Goal: Information Seeking & Learning: Learn about a topic

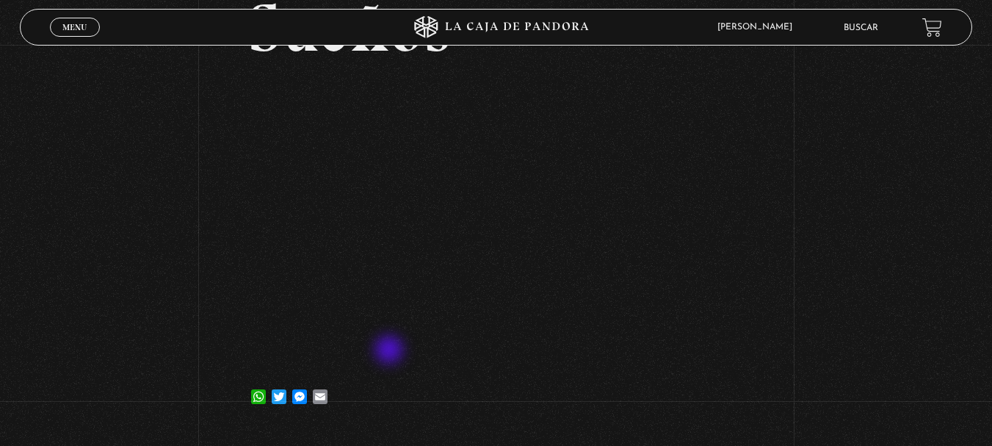
scroll to position [165, 0]
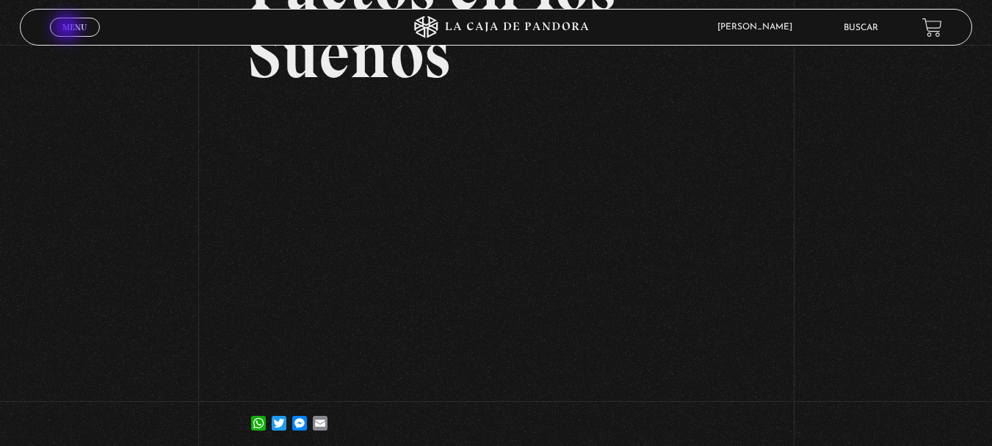
click at [68, 29] on span "Menu" at bounding box center [74, 27] width 24 height 9
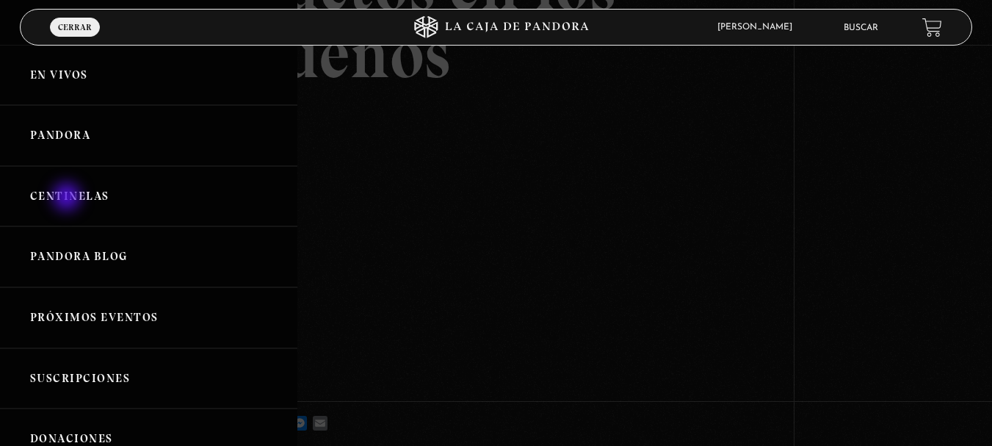
click at [68, 198] on link "Centinelas" at bounding box center [148, 196] width 297 height 61
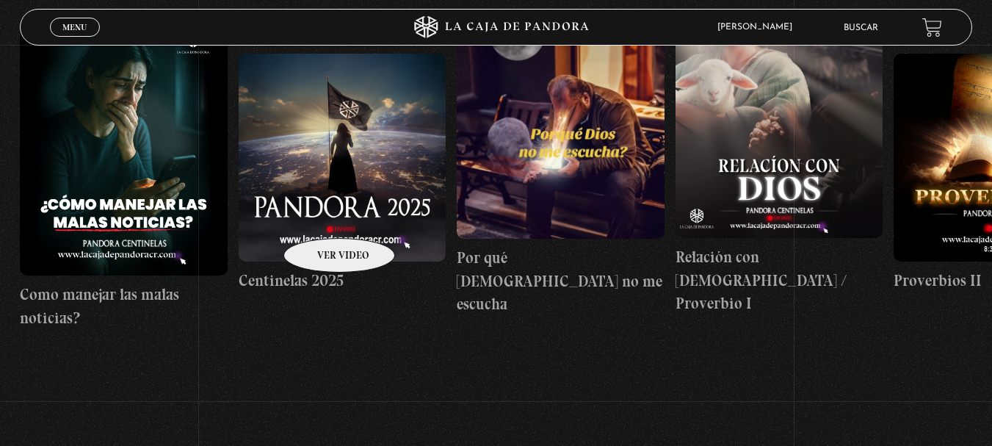
scroll to position [147, 0]
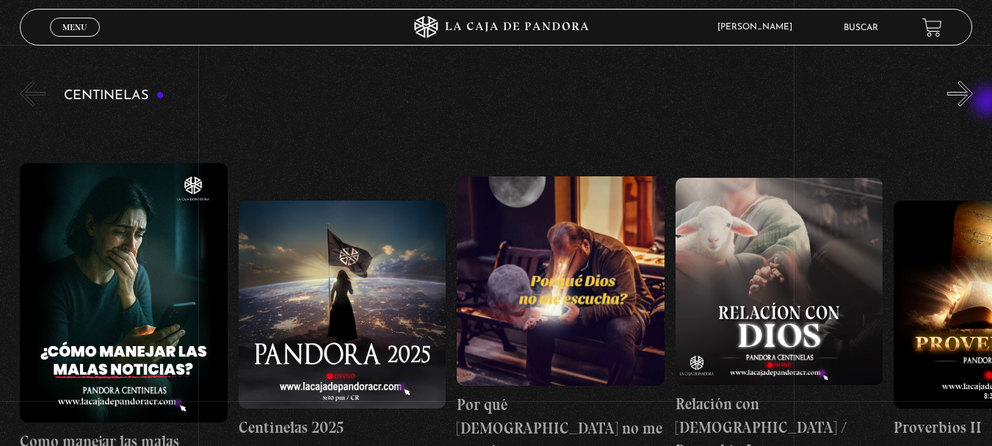
click at [989, 103] on div "Centinelas" at bounding box center [506, 300] width 972 height 444
click at [966, 101] on button "»" at bounding box center [960, 94] width 26 height 26
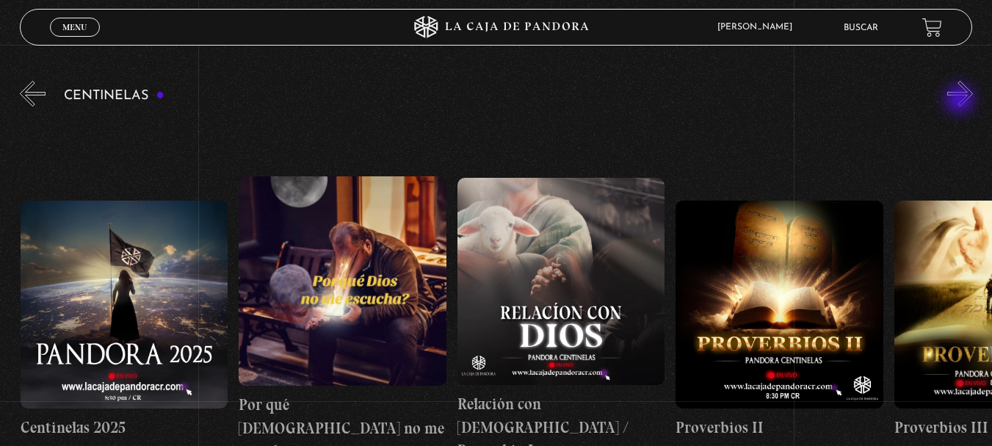
scroll to position [0, 219]
click at [970, 95] on button "»" at bounding box center [960, 94] width 26 height 26
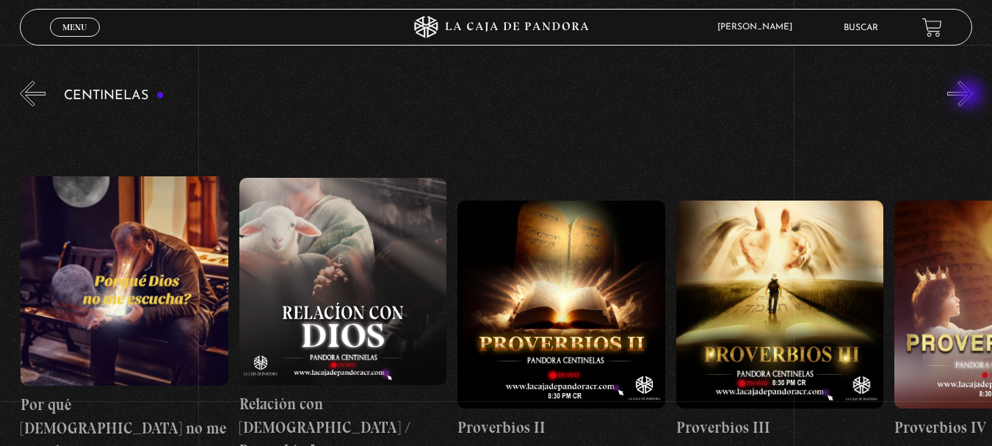
scroll to position [0, 437]
click at [970, 95] on button "»" at bounding box center [960, 94] width 26 height 26
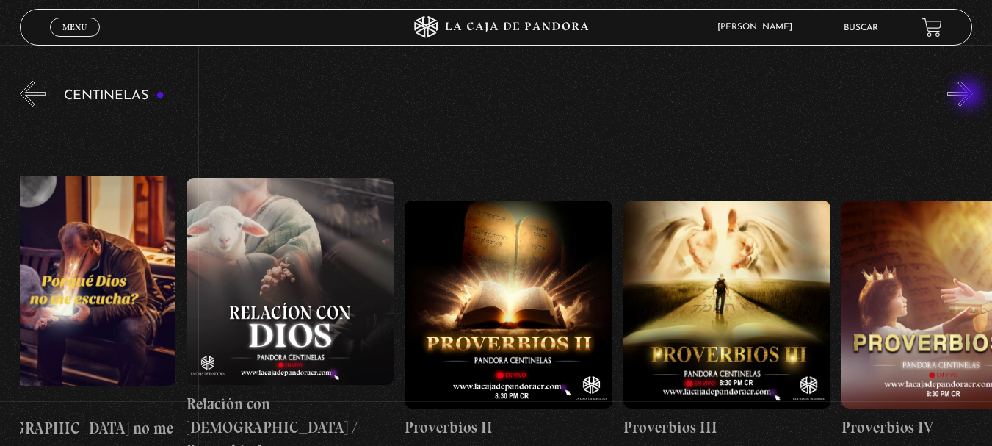
click at [970, 95] on button "»" at bounding box center [960, 94] width 26 height 26
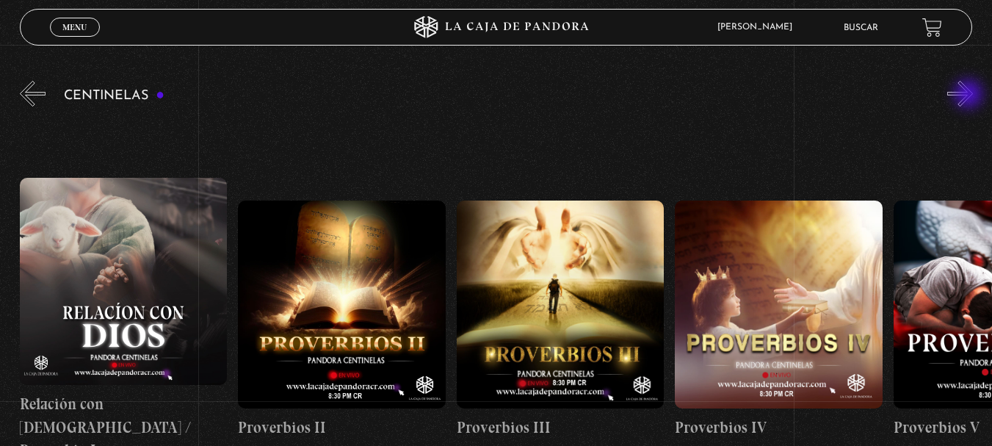
click at [970, 95] on button "»" at bounding box center [960, 94] width 26 height 26
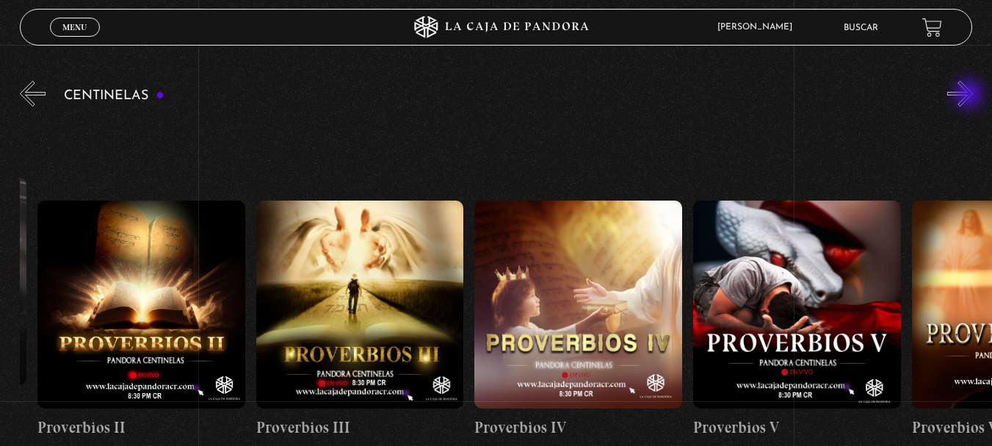
click at [970, 95] on button "»" at bounding box center [960, 94] width 26 height 26
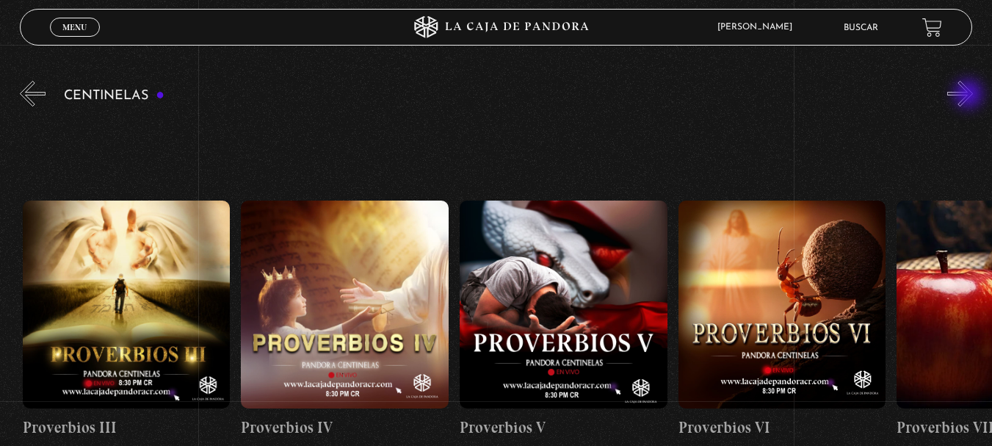
click at [970, 95] on button "»" at bounding box center [960, 94] width 26 height 26
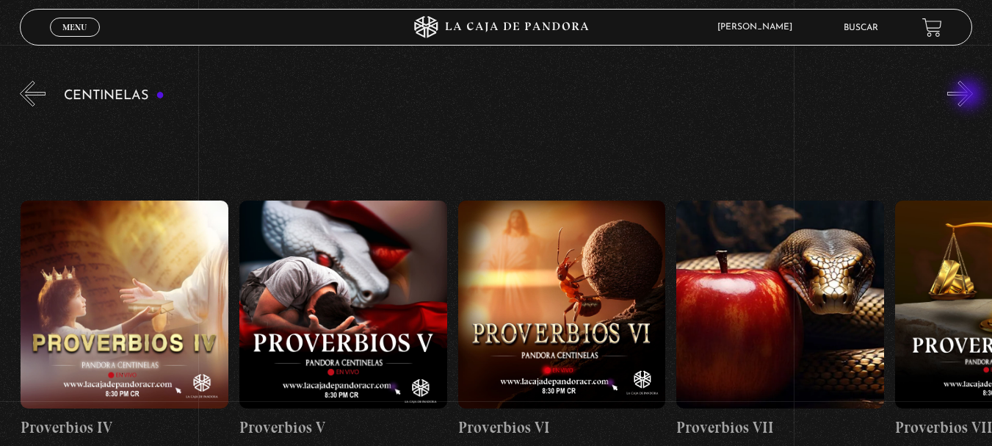
click at [970, 95] on button "»" at bounding box center [960, 94] width 26 height 26
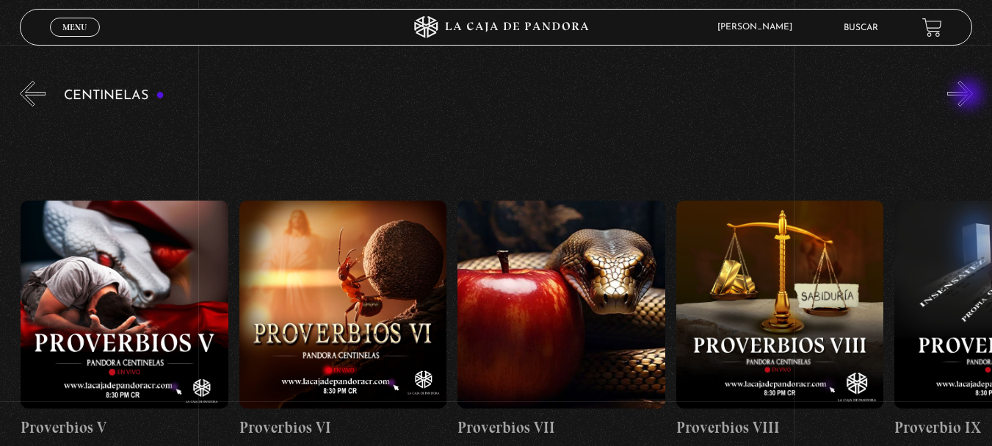
click at [970, 95] on button "»" at bounding box center [960, 94] width 26 height 26
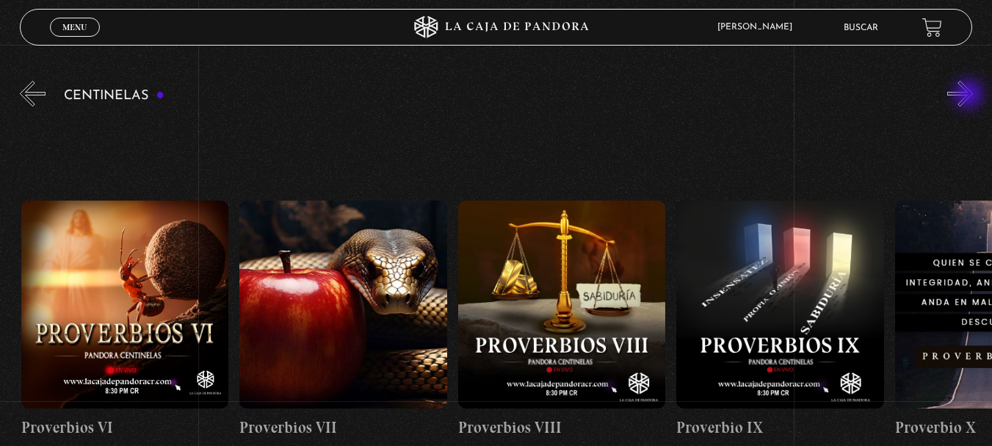
click at [970, 95] on button "»" at bounding box center [960, 94] width 26 height 26
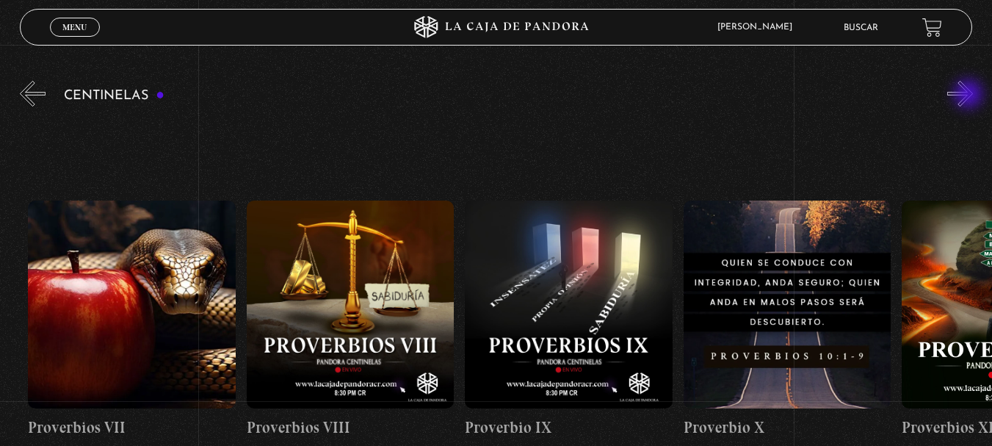
click at [970, 95] on button "»" at bounding box center [960, 94] width 26 height 26
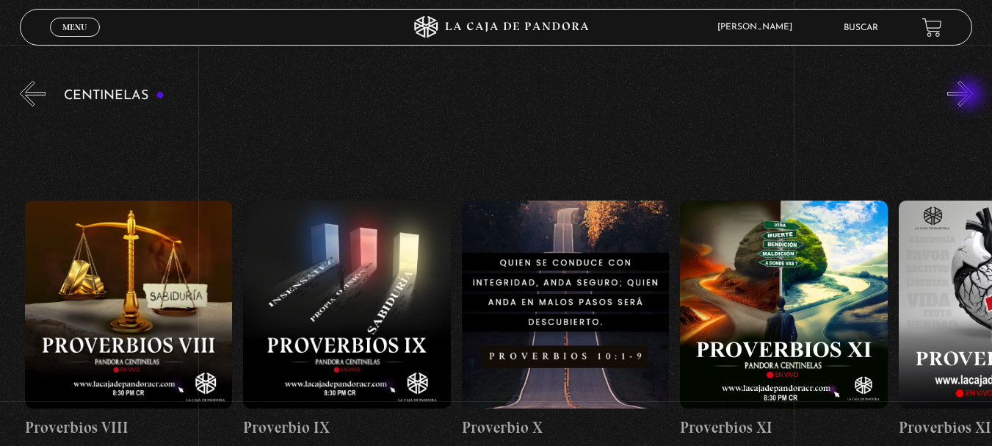
click at [970, 95] on button "»" at bounding box center [960, 94] width 26 height 26
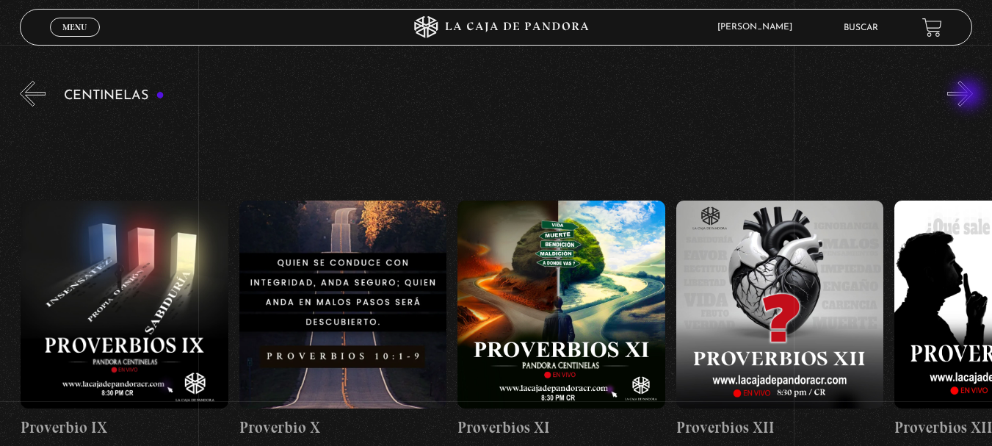
click at [970, 95] on button "»" at bounding box center [960, 94] width 26 height 26
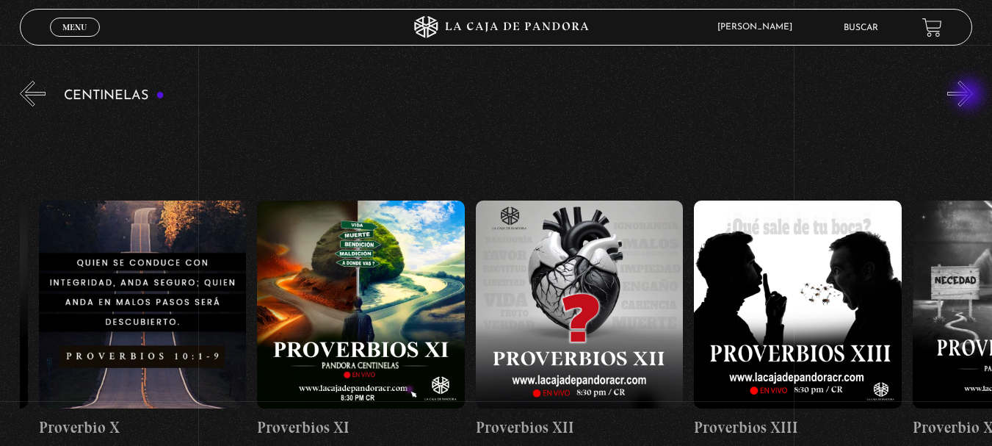
click at [970, 95] on button "»" at bounding box center [960, 94] width 26 height 26
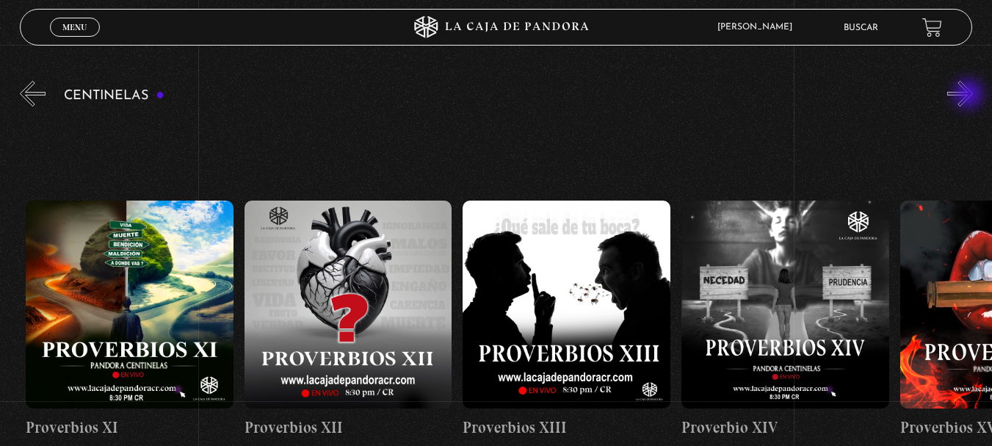
click at [970, 95] on button "»" at bounding box center [960, 94] width 26 height 26
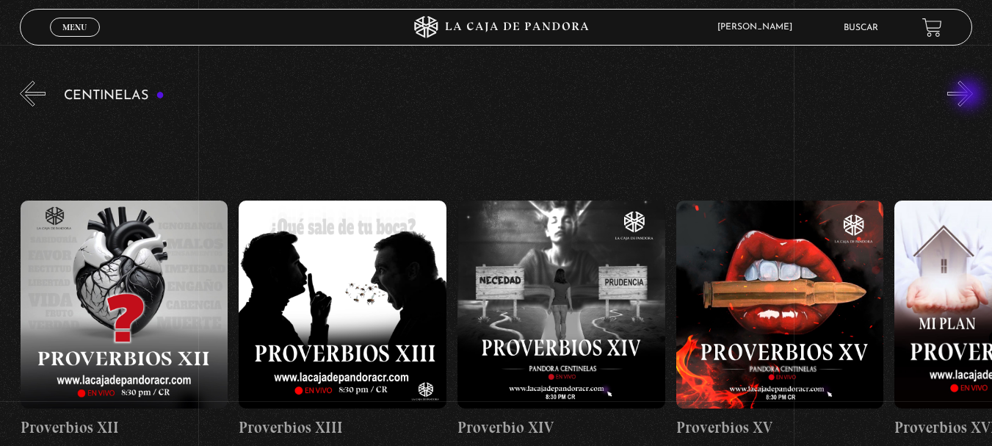
click at [970, 95] on button "»" at bounding box center [960, 94] width 26 height 26
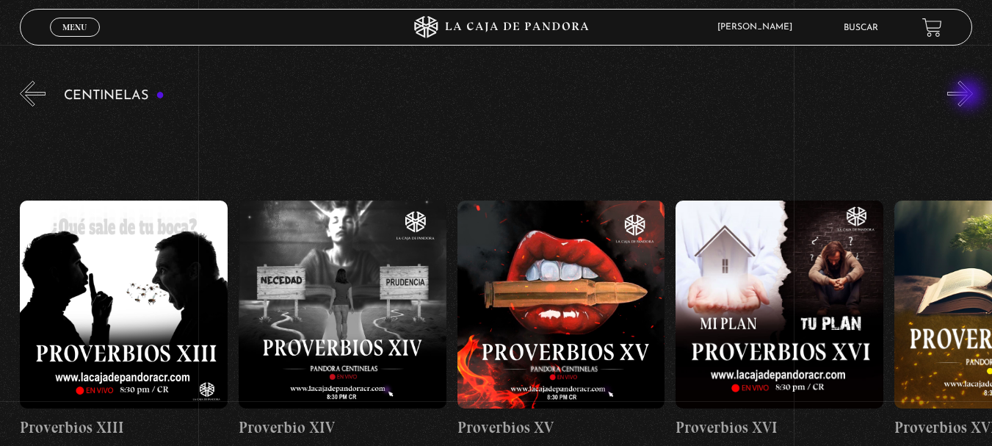
click at [970, 95] on button "»" at bounding box center [960, 94] width 26 height 26
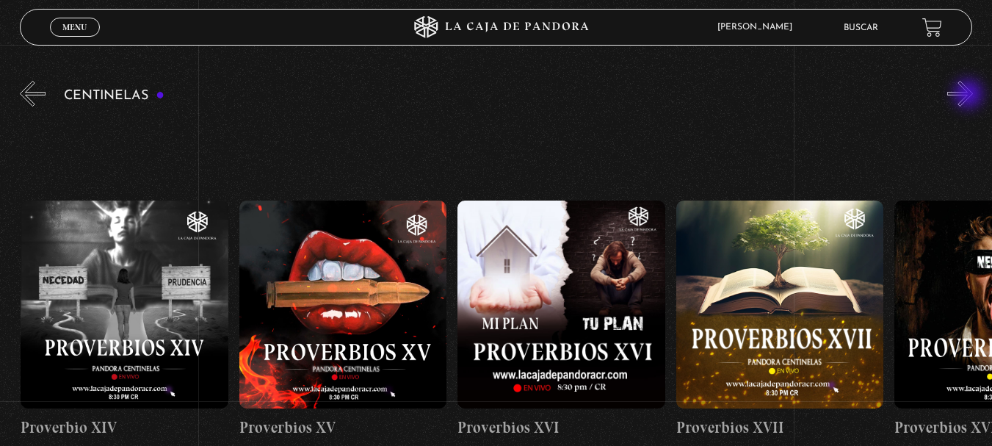
click at [970, 95] on button "»" at bounding box center [960, 94] width 26 height 26
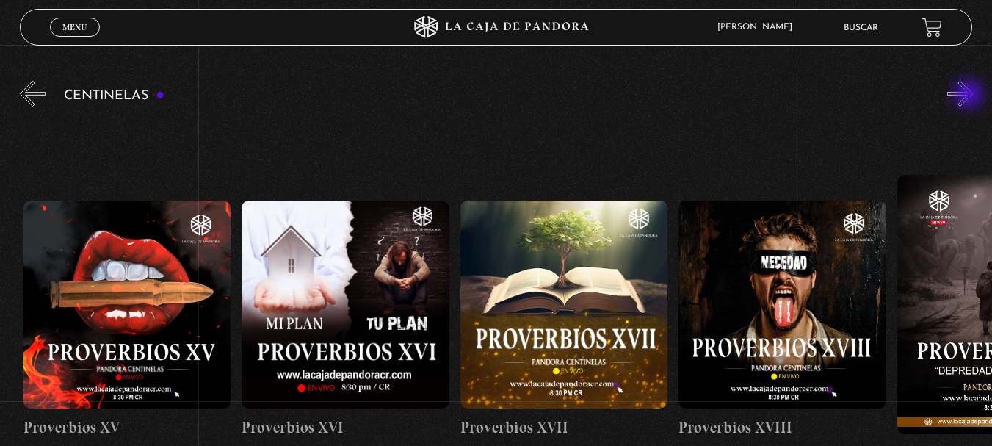
click at [970, 95] on button "»" at bounding box center [960, 94] width 26 height 26
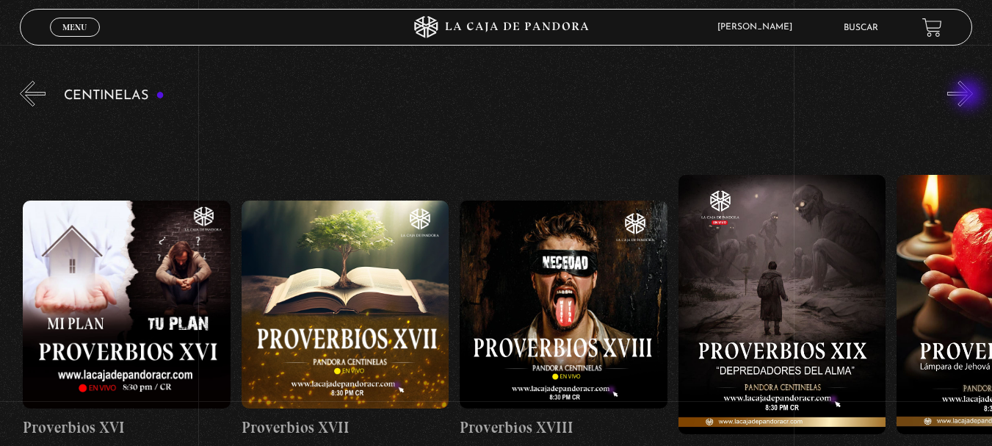
click at [970, 95] on button "»" at bounding box center [960, 94] width 26 height 26
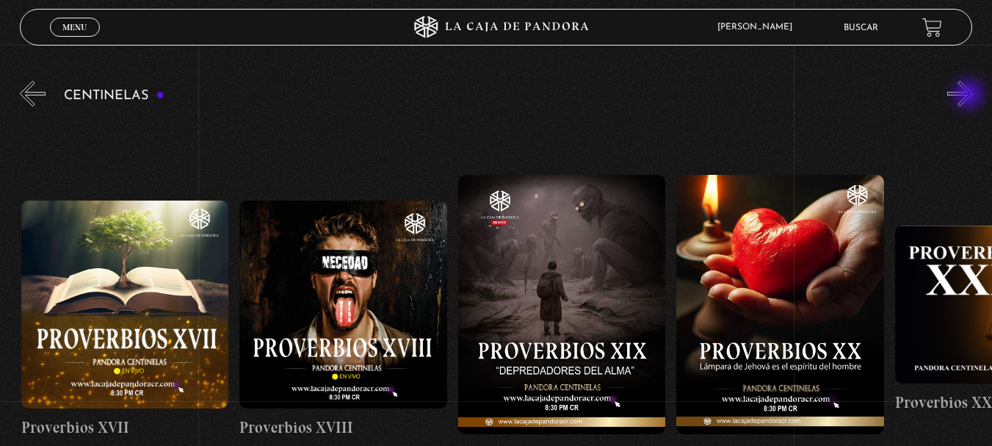
click at [970, 95] on button "»" at bounding box center [960, 94] width 26 height 26
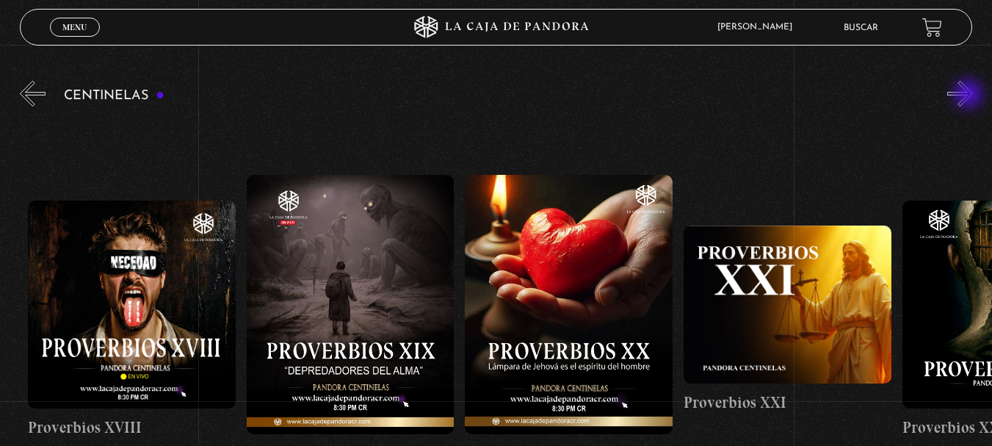
click at [970, 95] on button "»" at bounding box center [960, 94] width 26 height 26
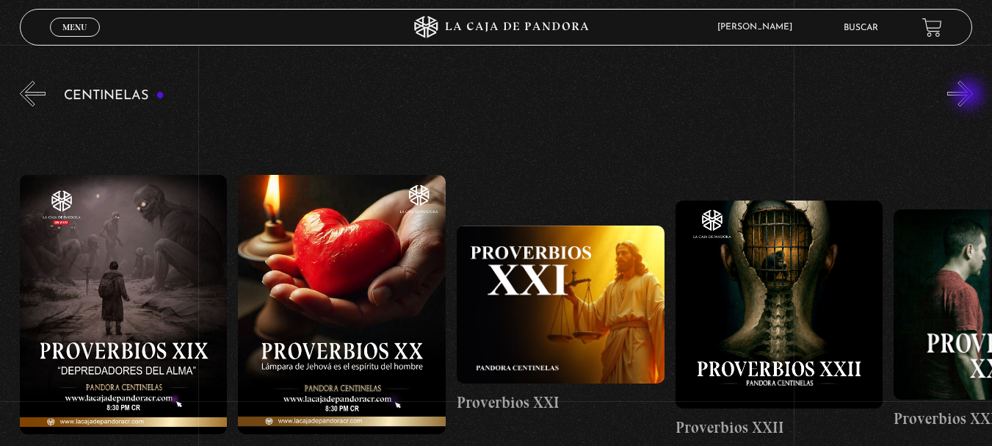
click at [970, 95] on button "»" at bounding box center [960, 94] width 26 height 26
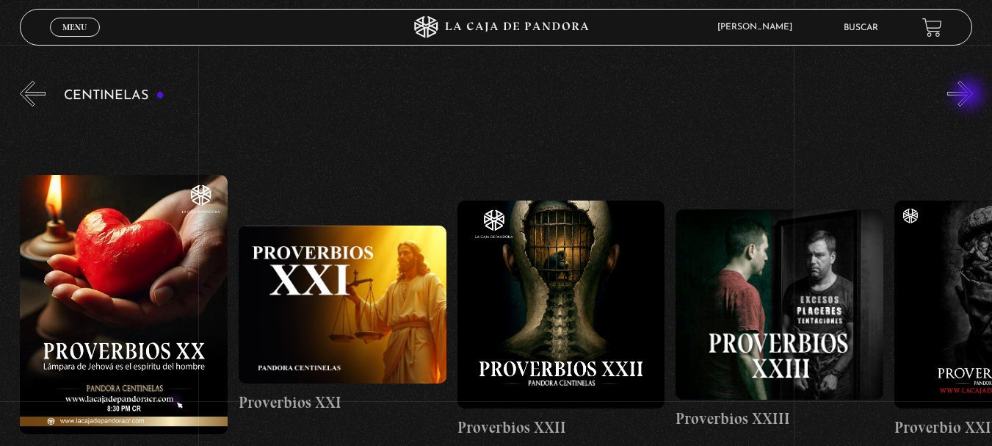
click at [970, 95] on button "»" at bounding box center [960, 94] width 26 height 26
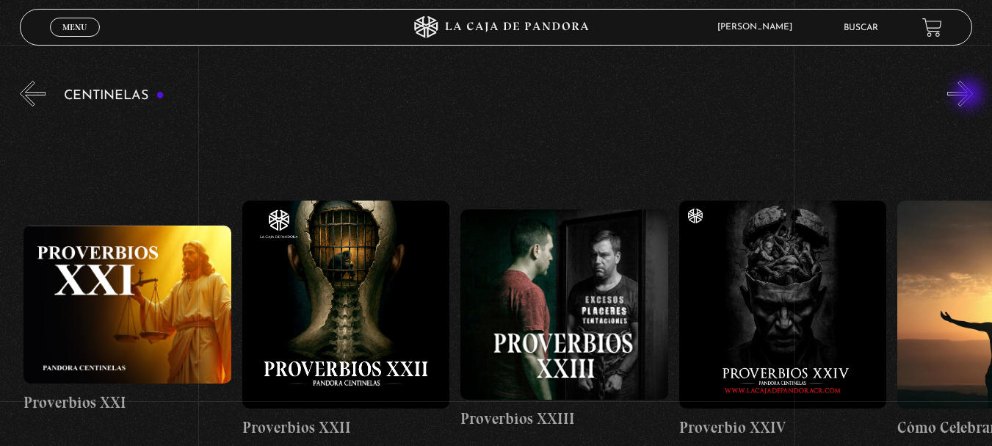
click at [970, 95] on button "»" at bounding box center [960, 94] width 26 height 26
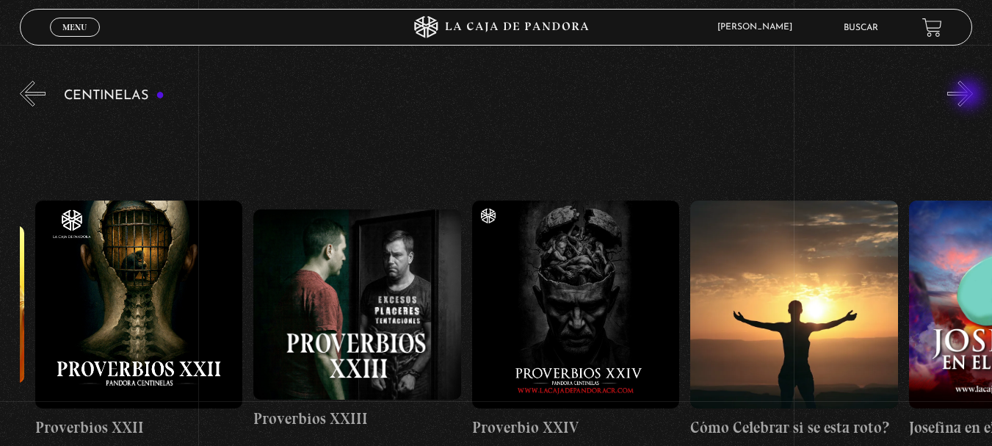
scroll to position [0, 5242]
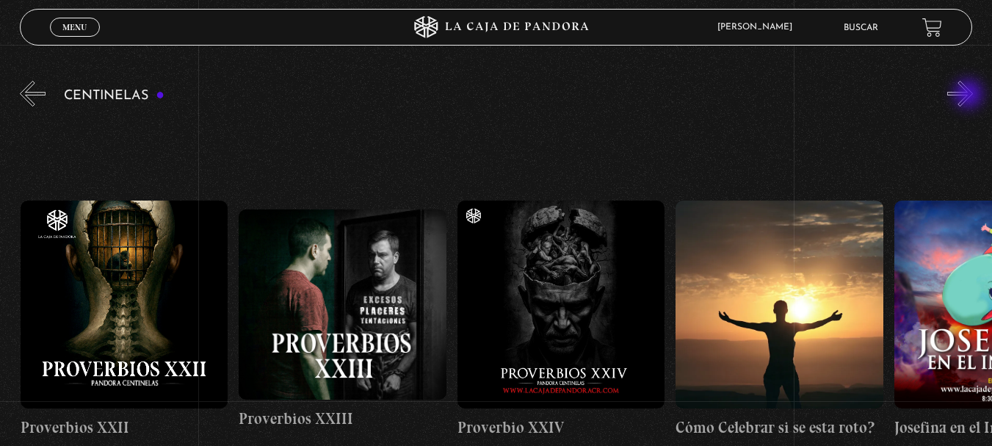
click at [970, 95] on button "»" at bounding box center [960, 94] width 26 height 26
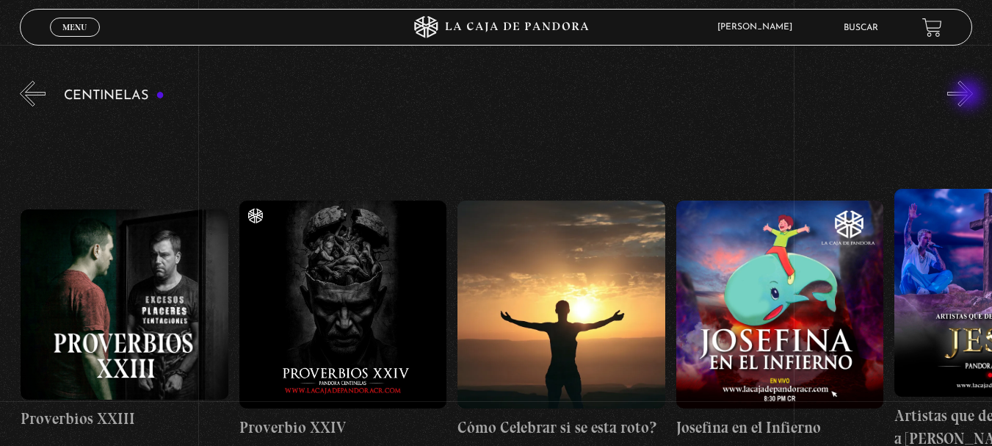
scroll to position [0, 5461]
click at [970, 95] on button "»" at bounding box center [960, 94] width 26 height 26
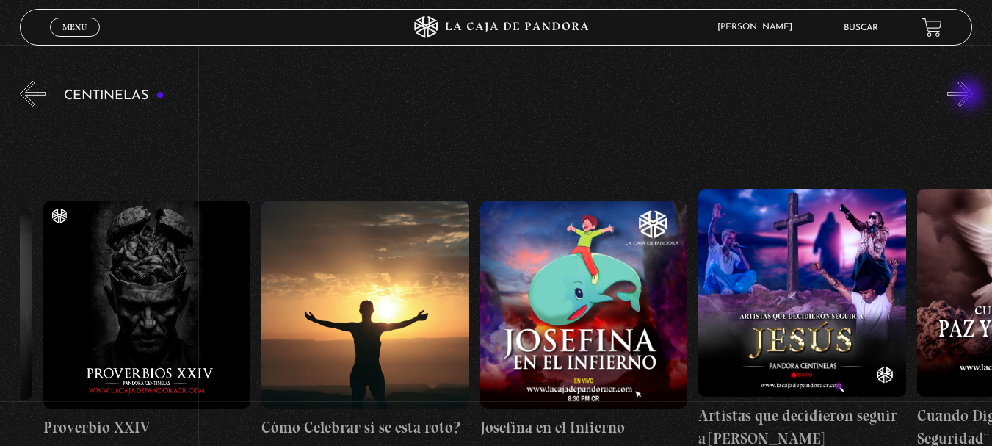
scroll to position [0, 5679]
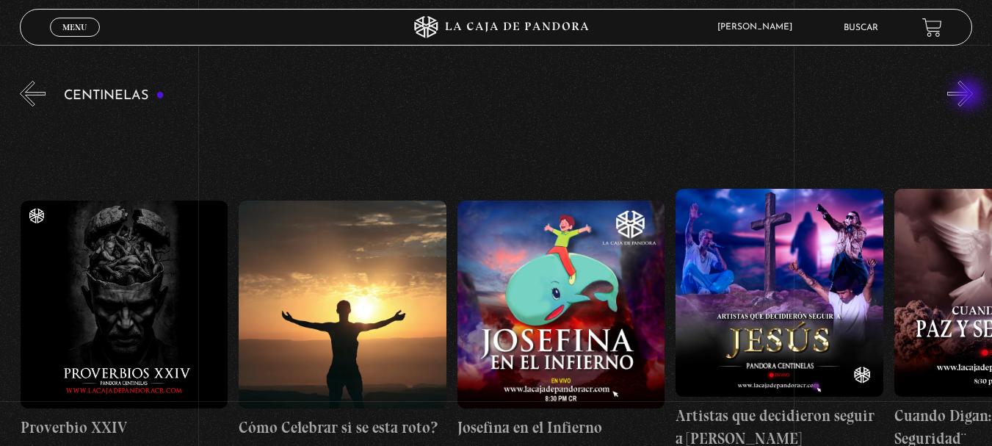
click at [970, 95] on button "»" at bounding box center [960, 94] width 26 height 26
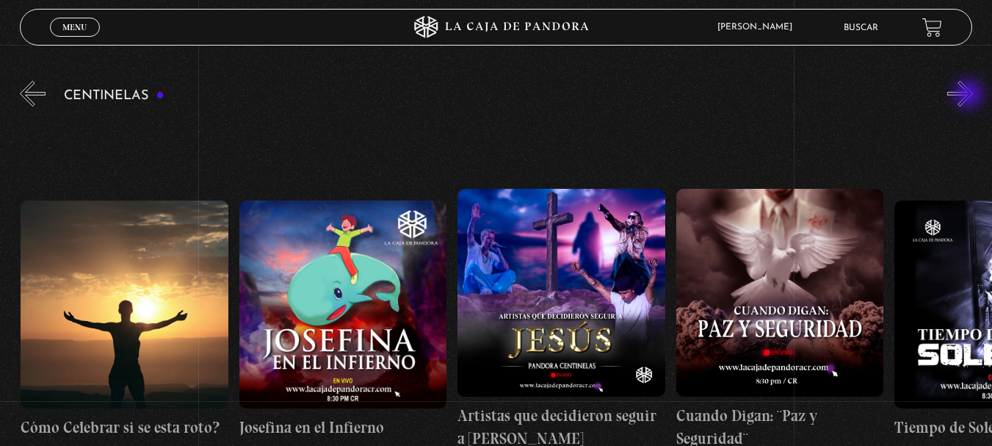
scroll to position [0, 5898]
click at [970, 95] on button "»" at bounding box center [960, 94] width 26 height 26
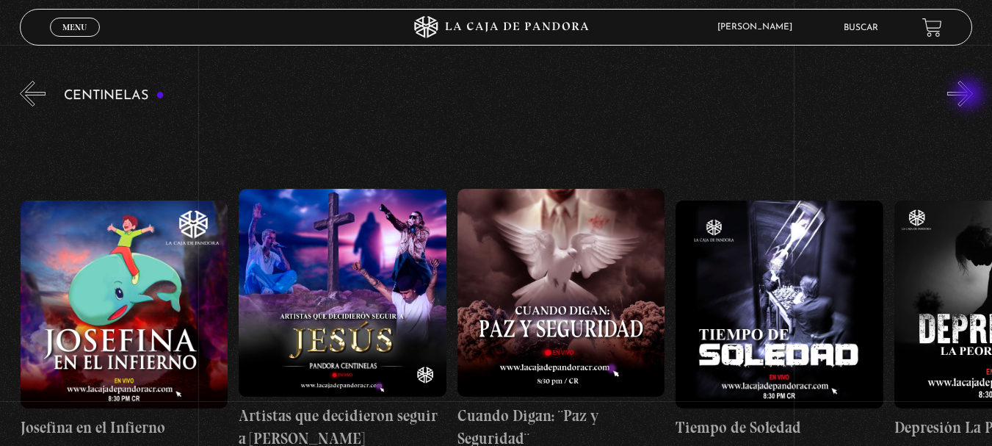
scroll to position [0, 6117]
click at [965, 95] on button "»" at bounding box center [960, 94] width 26 height 26
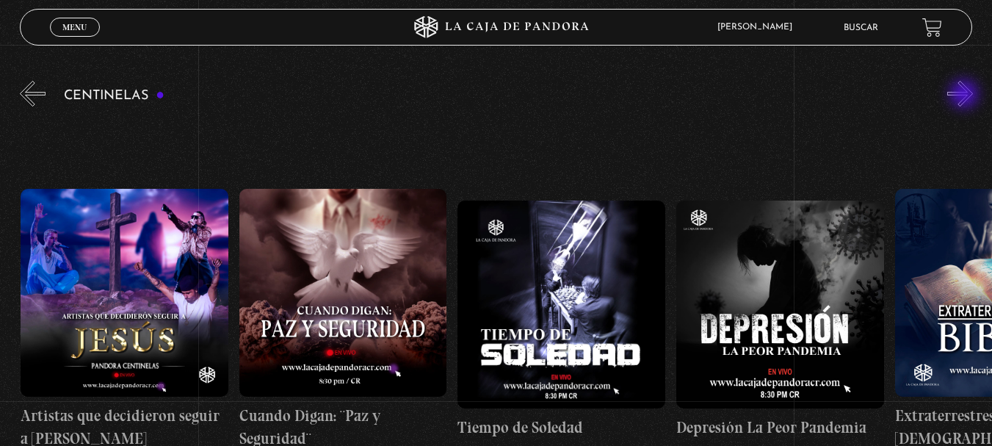
scroll to position [0, 6335]
click at [965, 95] on button "»" at bounding box center [960, 94] width 26 height 26
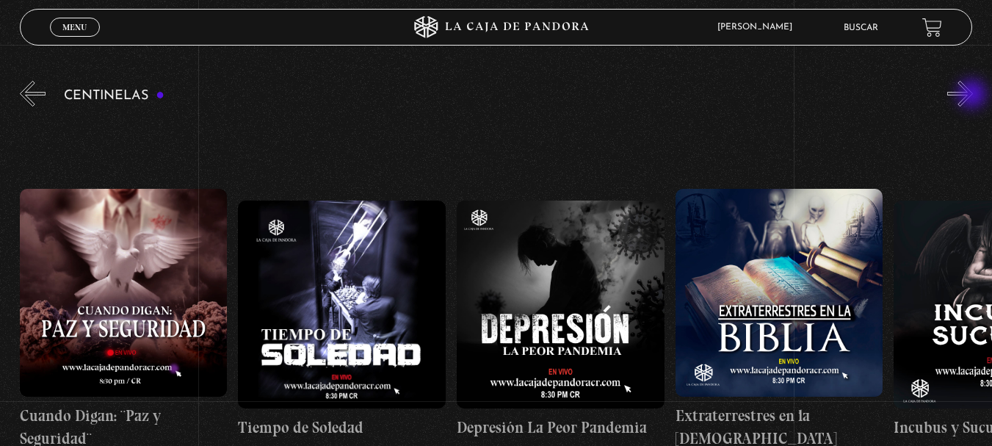
click at [973, 95] on button "»" at bounding box center [960, 94] width 26 height 26
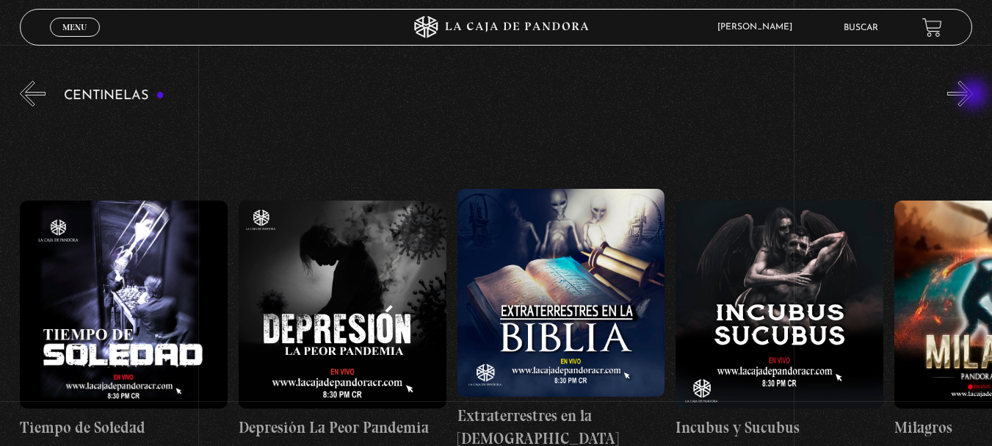
click at [973, 95] on button "»" at bounding box center [960, 94] width 26 height 26
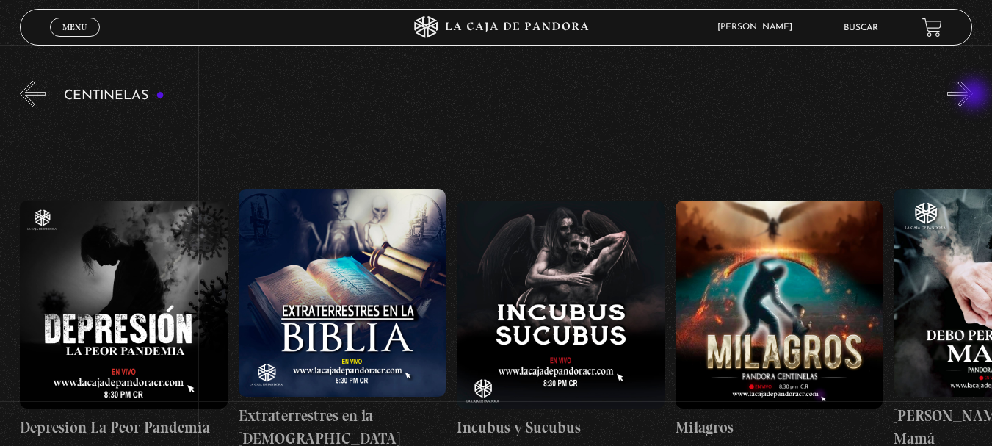
click at [973, 95] on button "»" at bounding box center [960, 94] width 26 height 26
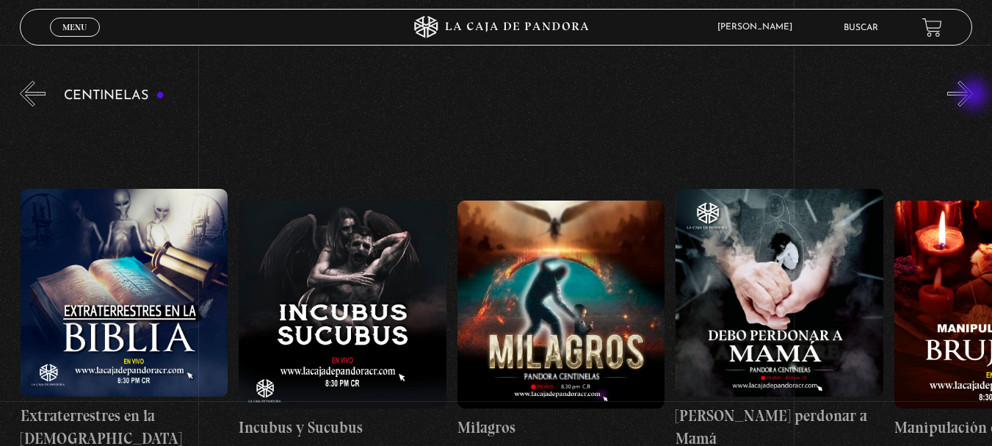
scroll to position [0, 7208]
click at [973, 95] on button "»" at bounding box center [960, 94] width 26 height 26
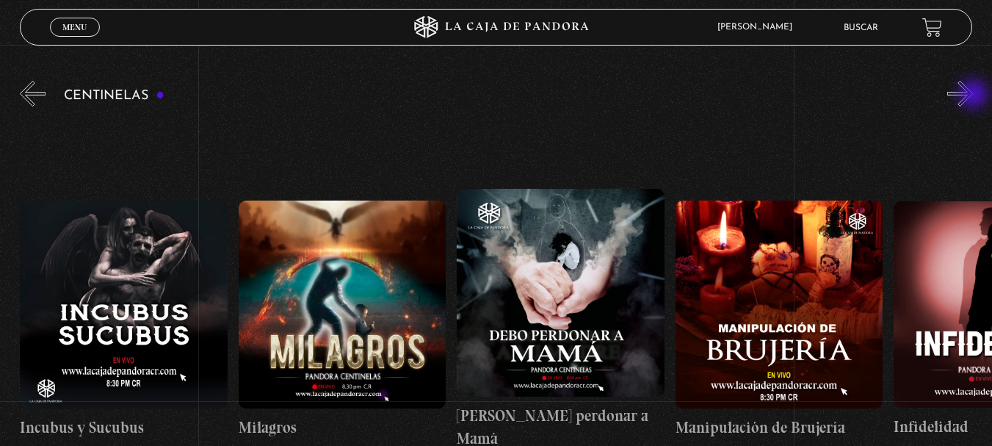
click at [973, 95] on button "»" at bounding box center [960, 94] width 26 height 26
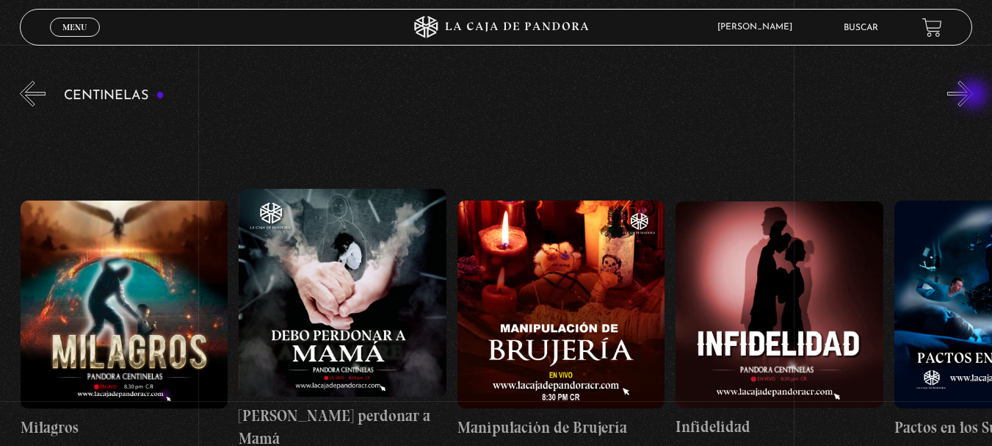
click at [973, 95] on button "»" at bounding box center [960, 94] width 26 height 26
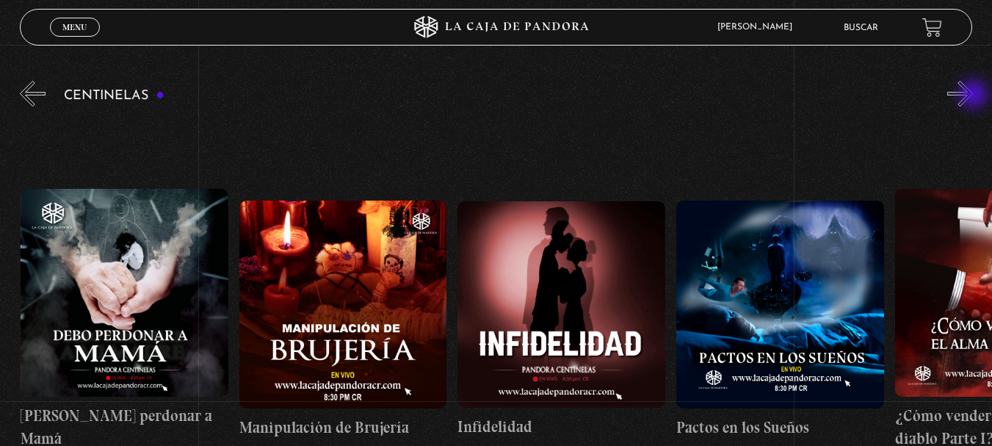
scroll to position [0, 7864]
drag, startPoint x: 976, startPoint y: 95, endPoint x: 985, endPoint y: 95, distance: 9.5
click at [973, 95] on button "»" at bounding box center [960, 94] width 26 height 26
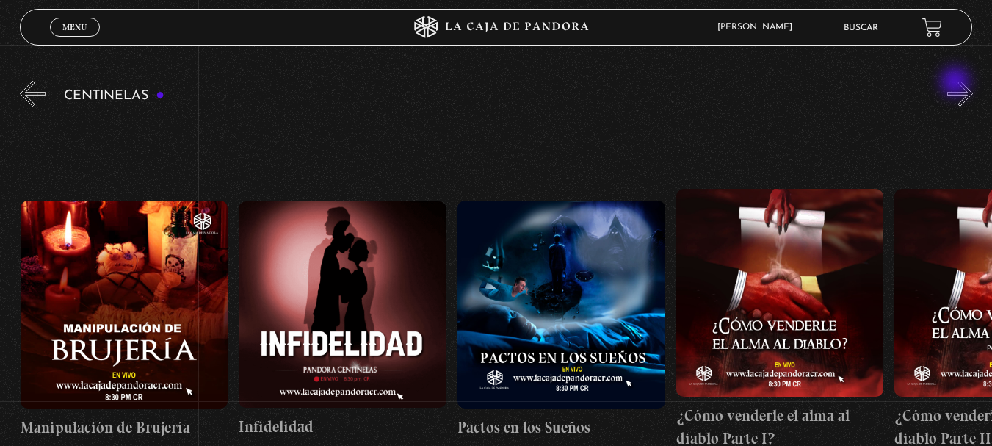
scroll to position [0, 8083]
click at [973, 93] on button "»" at bounding box center [960, 94] width 26 height 26
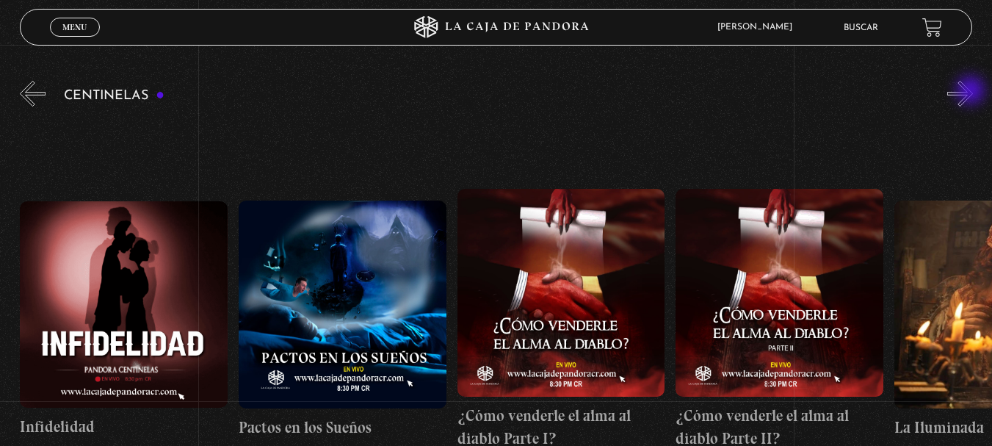
click at [972, 92] on button "»" at bounding box center [960, 94] width 26 height 26
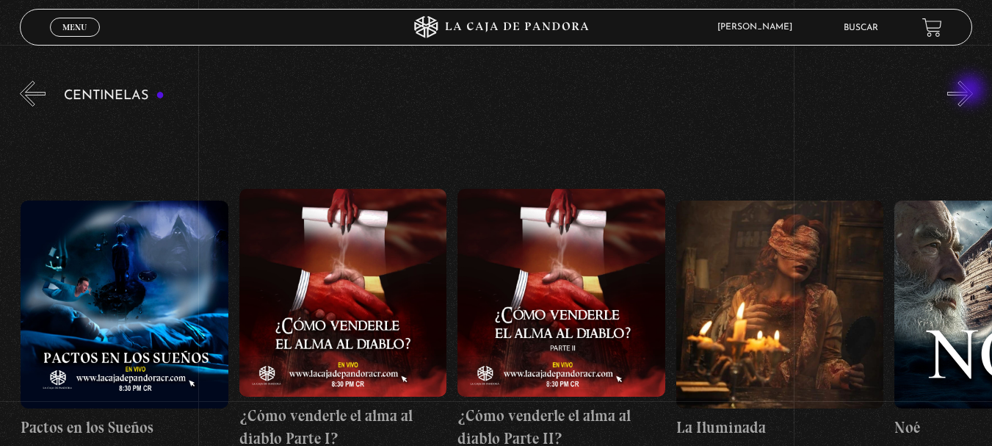
scroll to position [0, 8520]
click at [971, 91] on button "»" at bounding box center [960, 94] width 26 height 26
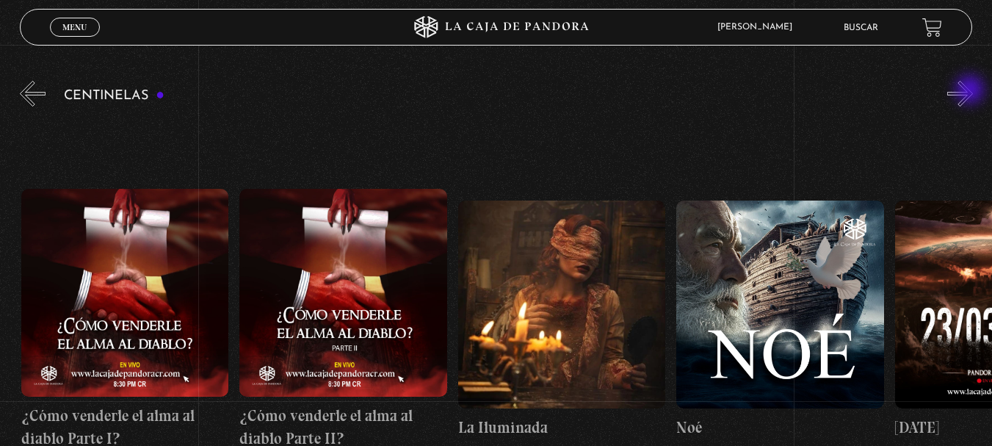
scroll to position [0, 8738]
click at [971, 91] on button "»" at bounding box center [960, 94] width 26 height 26
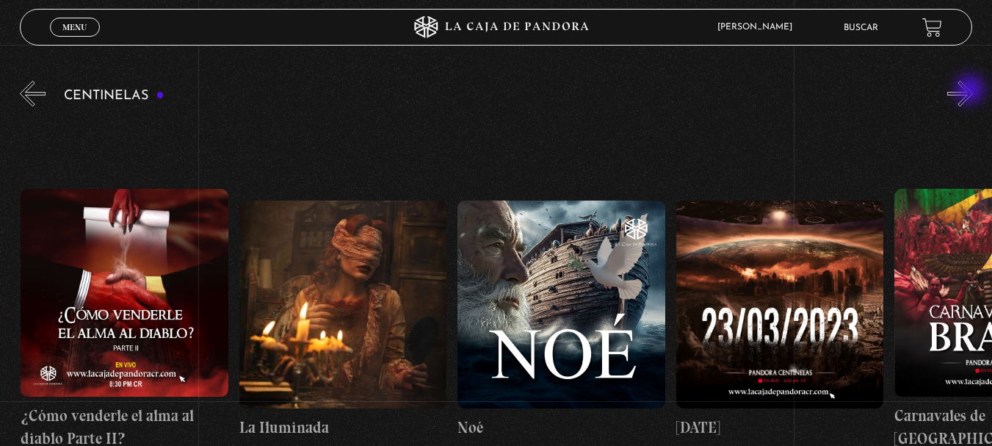
scroll to position [0, 8956]
click at [971, 91] on button "»" at bounding box center [960, 94] width 26 height 26
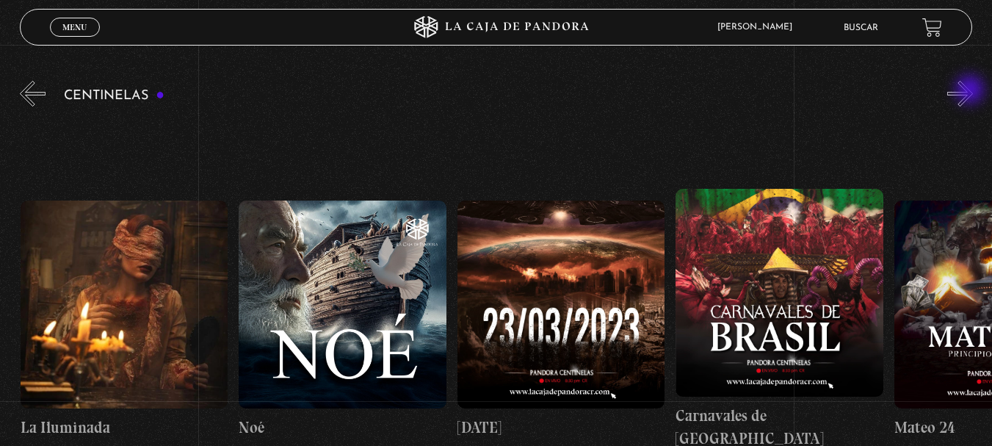
click at [971, 91] on button "»" at bounding box center [960, 94] width 26 height 26
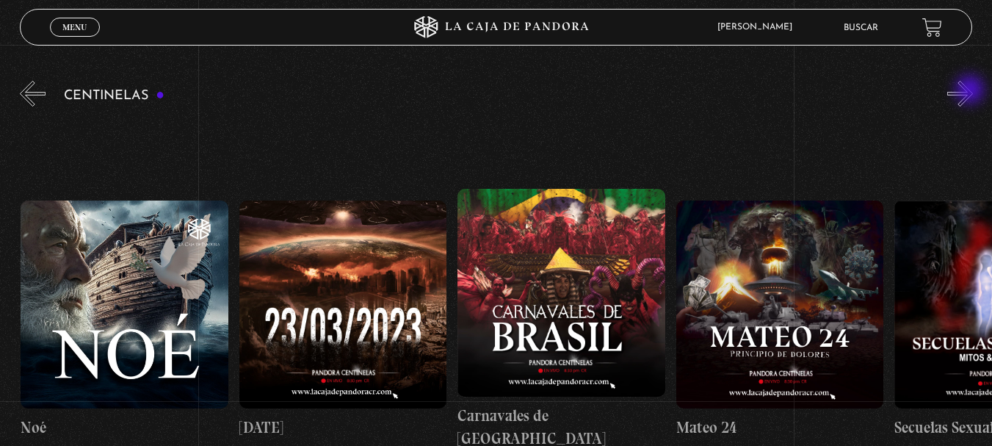
click at [971, 91] on button "»" at bounding box center [960, 94] width 26 height 26
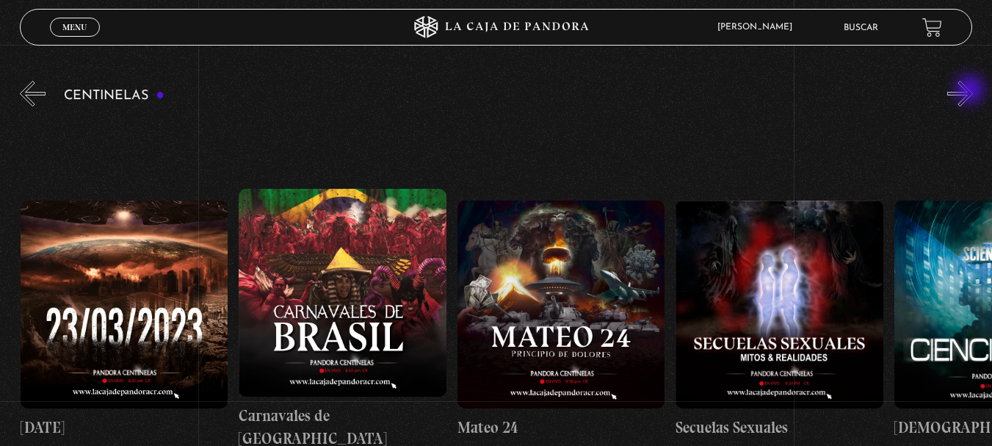
click at [971, 91] on button "»" at bounding box center [960, 94] width 26 height 26
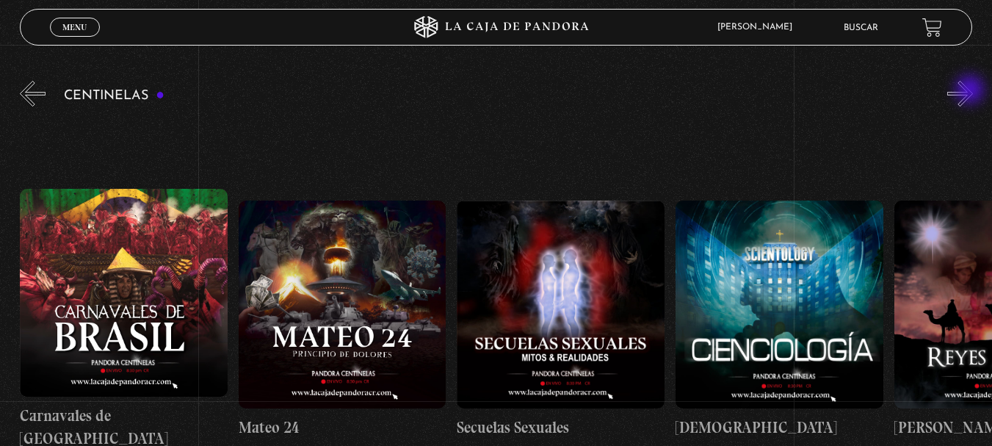
click at [971, 91] on button "»" at bounding box center [960, 94] width 26 height 26
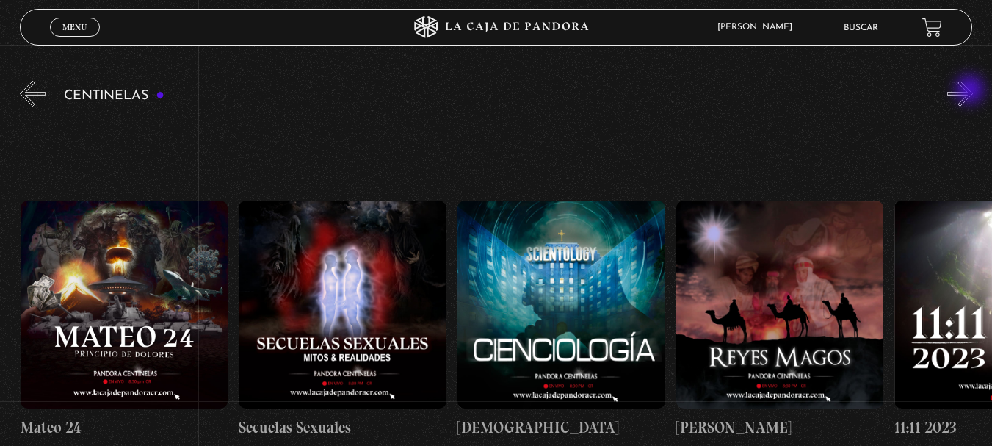
click at [971, 91] on button "»" at bounding box center [960, 94] width 26 height 26
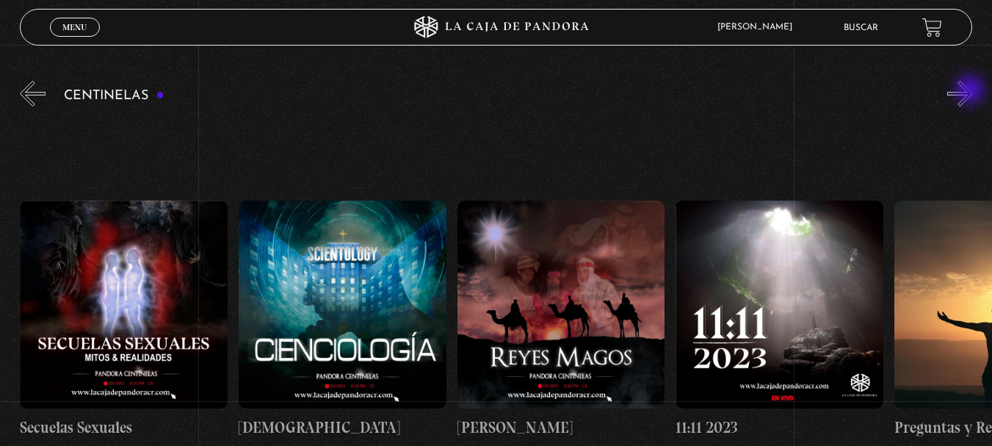
click at [971, 91] on button "»" at bounding box center [960, 94] width 26 height 26
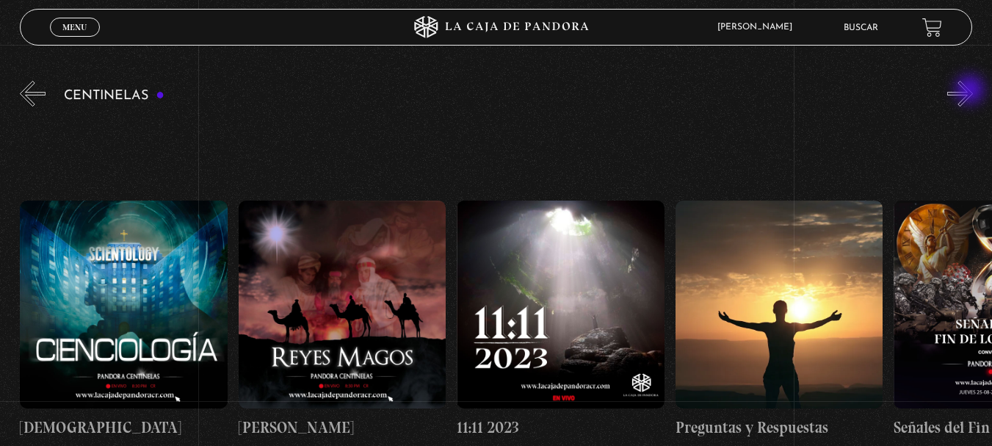
click at [971, 91] on button "»" at bounding box center [960, 94] width 26 height 26
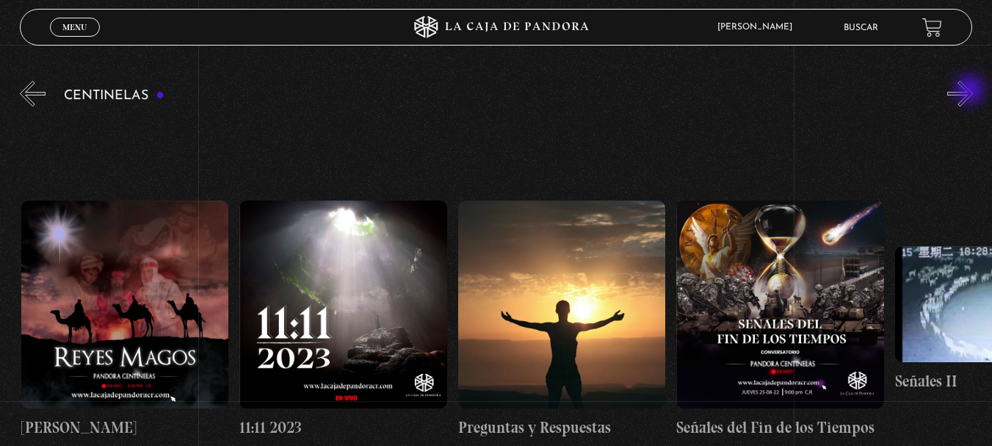
scroll to position [0, 10704]
click at [971, 91] on button "»" at bounding box center [960, 94] width 26 height 26
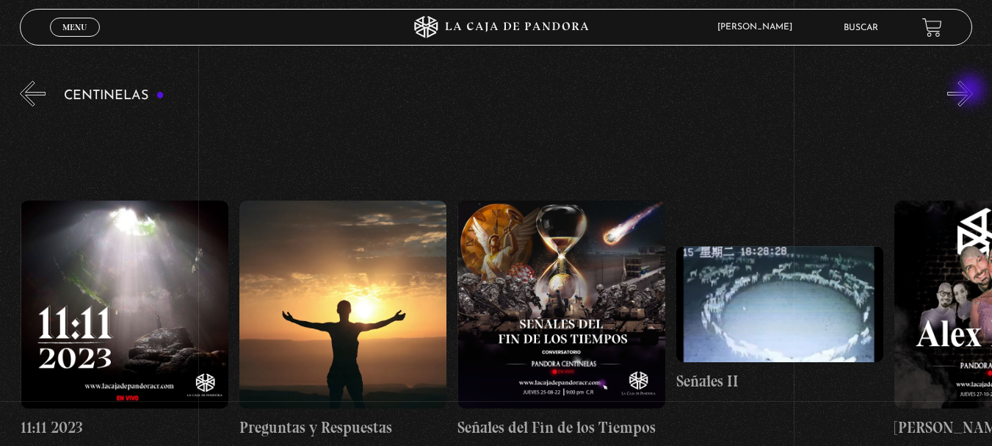
scroll to position [0, 10922]
click at [27, 93] on button "«" at bounding box center [33, 94] width 26 height 26
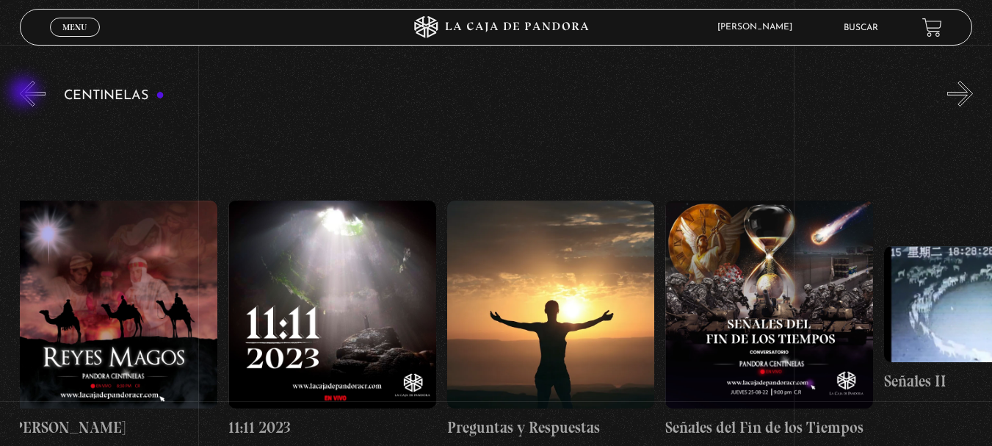
click at [26, 93] on button "«" at bounding box center [33, 94] width 26 height 26
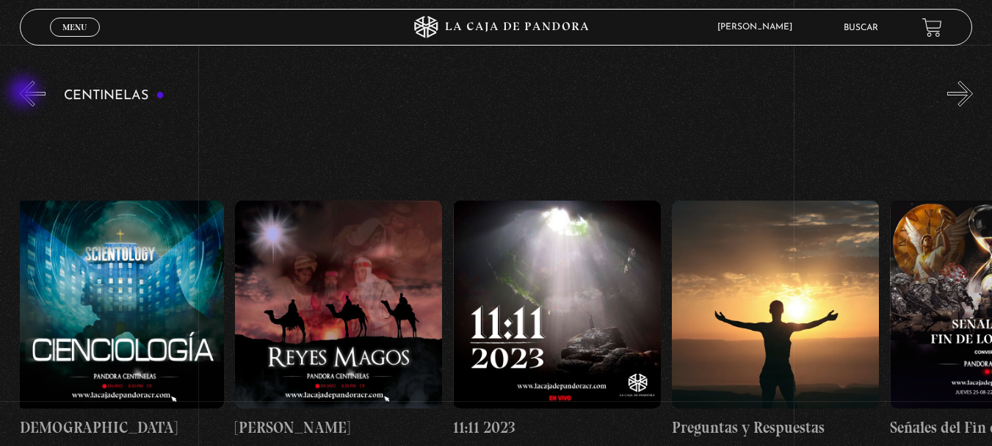
click at [26, 93] on button "«" at bounding box center [33, 94] width 26 height 26
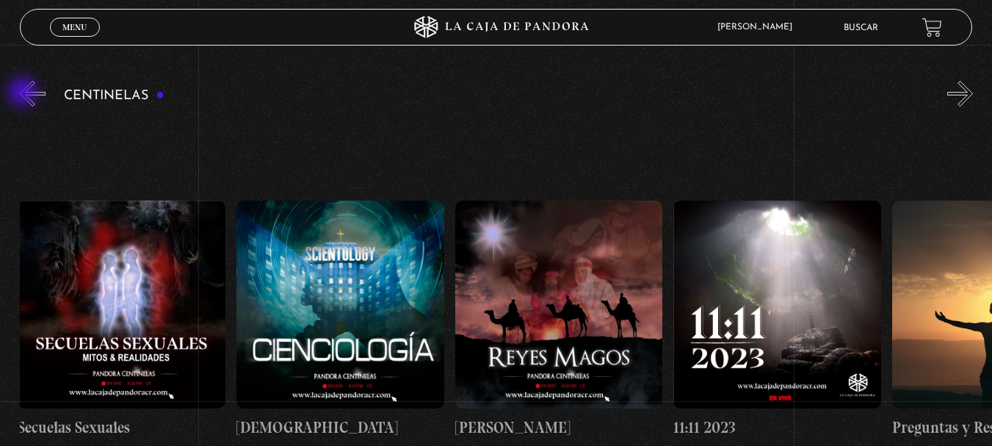
click at [24, 93] on button "«" at bounding box center [33, 94] width 26 height 26
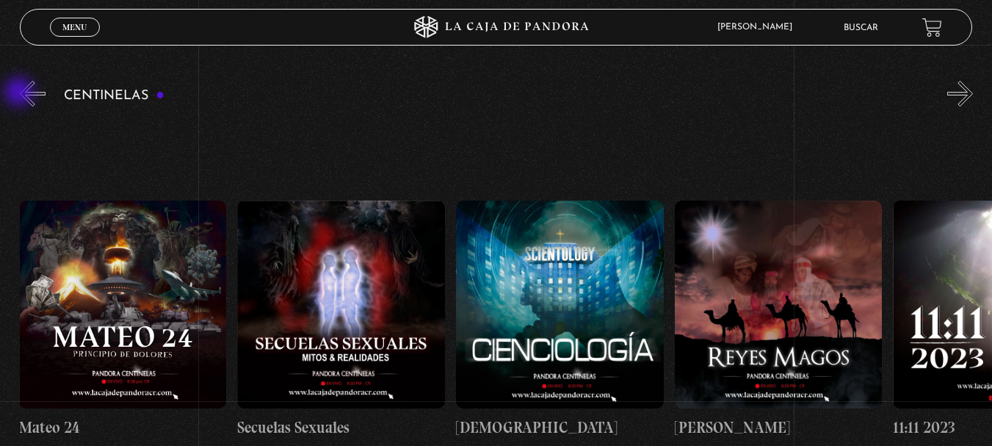
click at [21, 93] on button "«" at bounding box center [33, 94] width 26 height 26
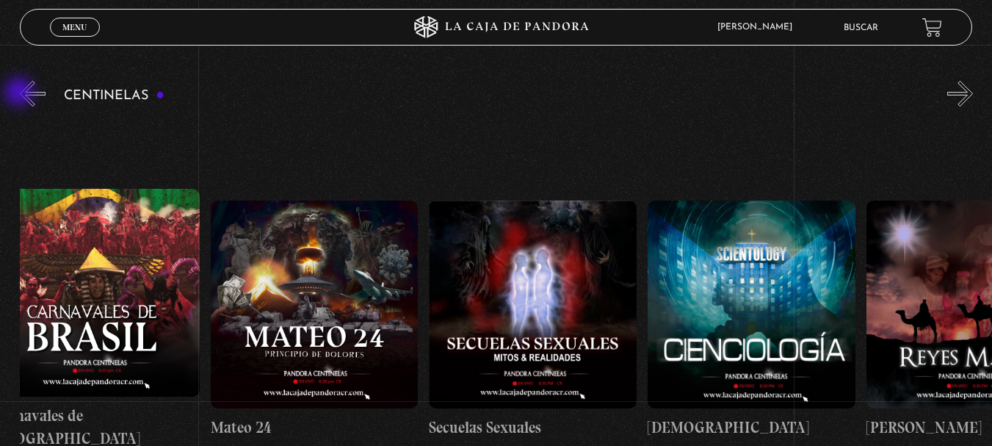
click at [21, 93] on button "«" at bounding box center [33, 94] width 26 height 26
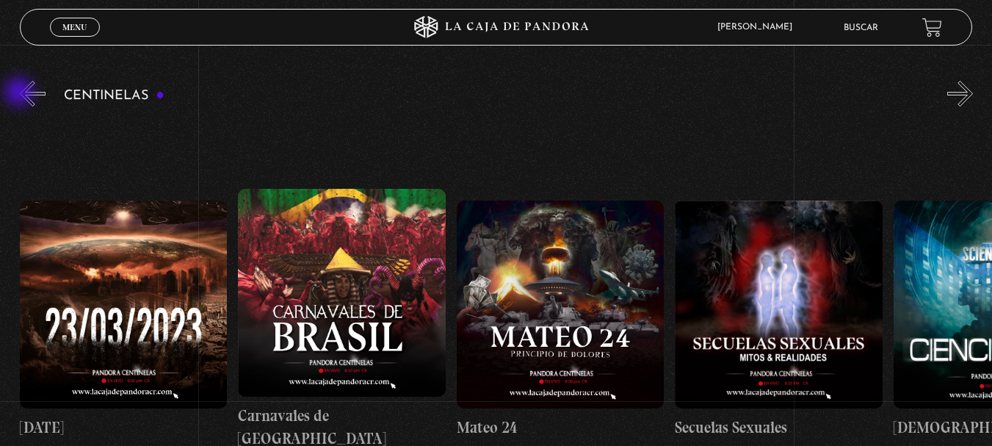
click at [21, 93] on button "«" at bounding box center [33, 94] width 26 height 26
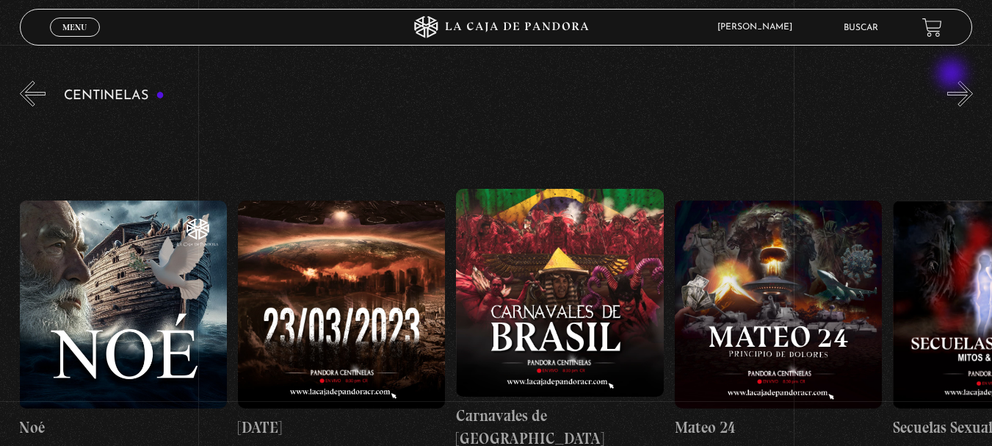
scroll to position [0, 9393]
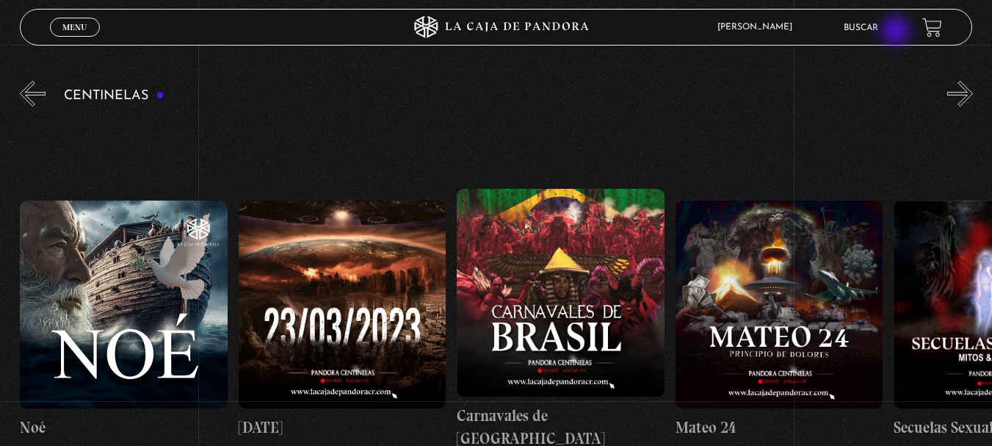
click at [897, 32] on ul "Buscar" at bounding box center [876, 27] width 64 height 23
click at [878, 32] on link "Buscar" at bounding box center [861, 27] width 35 height 9
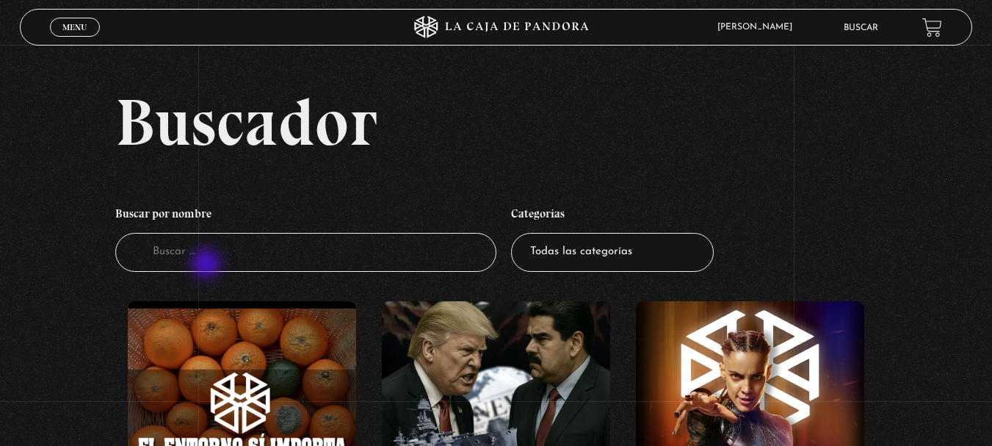
click at [208, 265] on input "Buscador" at bounding box center [305, 252] width 381 height 39
type input "dalai"
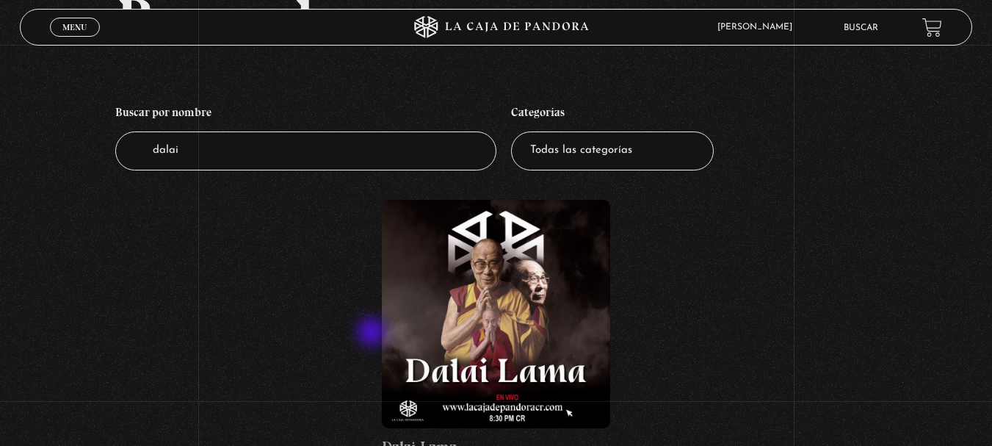
scroll to position [294, 0]
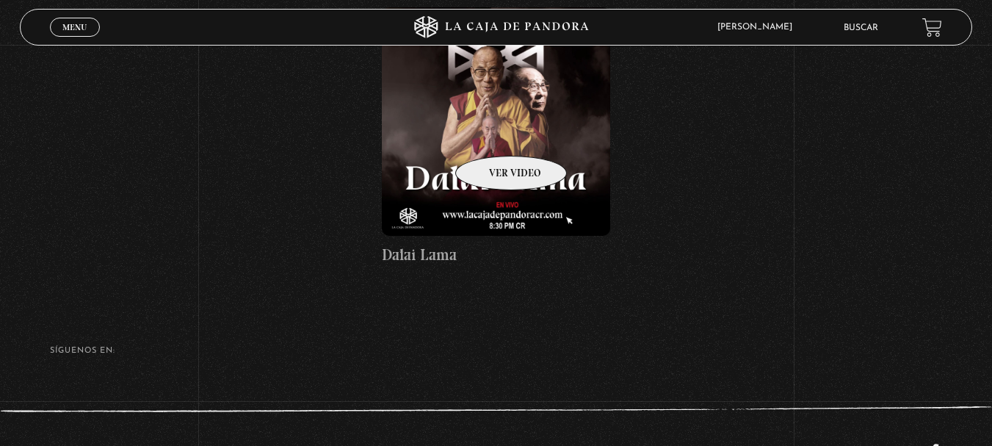
click at [492, 134] on figure at bounding box center [496, 121] width 228 height 228
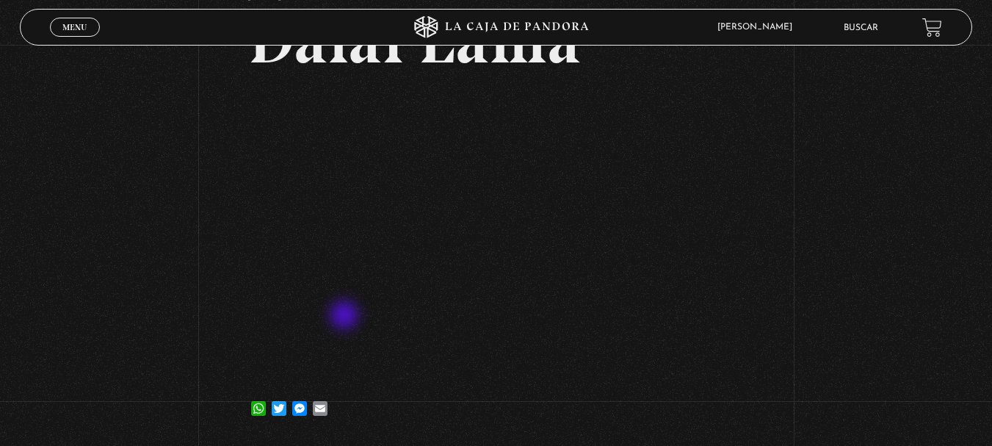
scroll to position [147, 0]
